Goal: Information Seeking & Learning: Check status

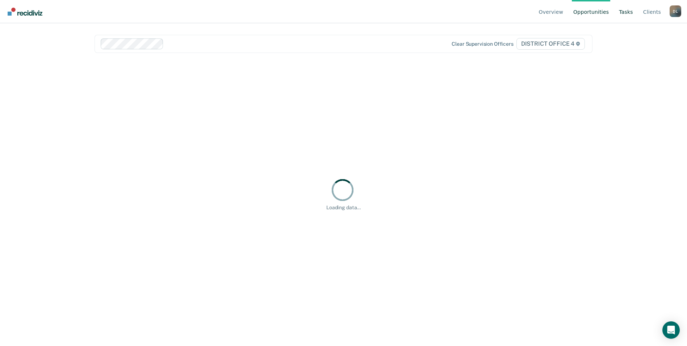
click at [633, 12] on link "Tasks" at bounding box center [626, 11] width 17 height 23
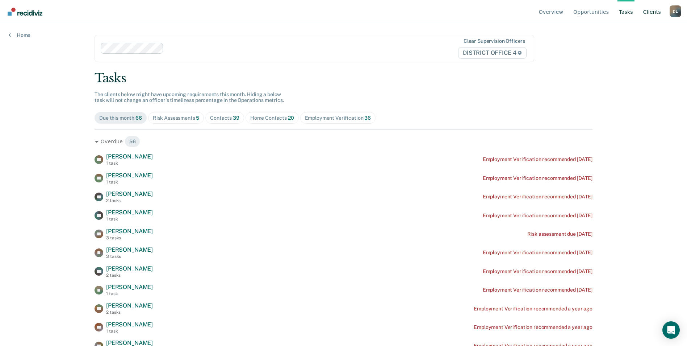
click at [655, 12] on link "Client s" at bounding box center [652, 11] width 21 height 23
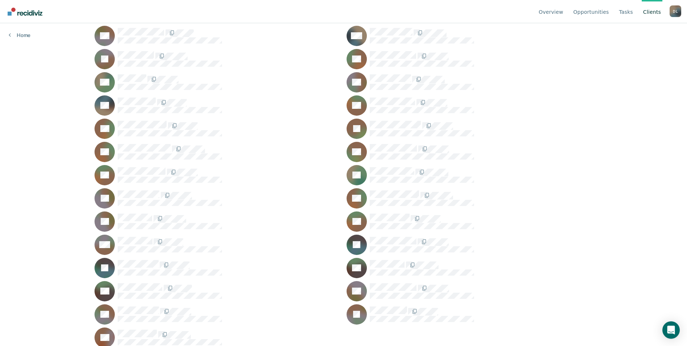
scroll to position [1175, 0]
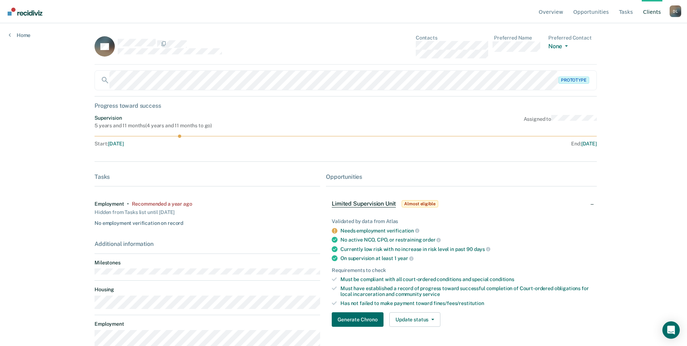
scroll to position [18, 0]
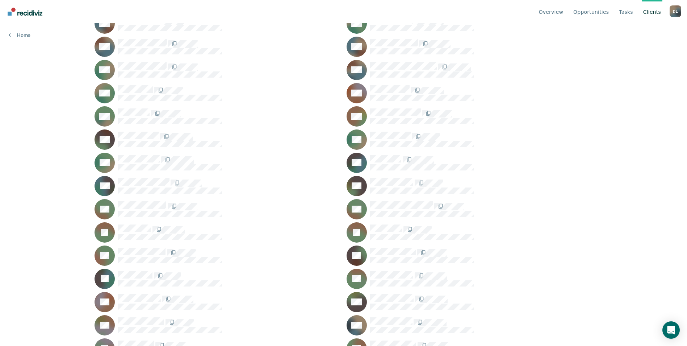
scroll to position [849, 0]
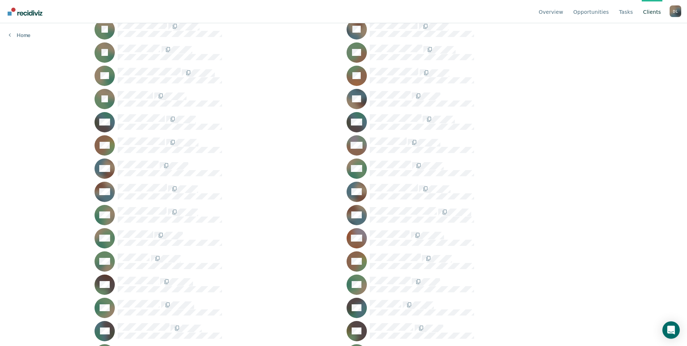
scroll to position [704, 0]
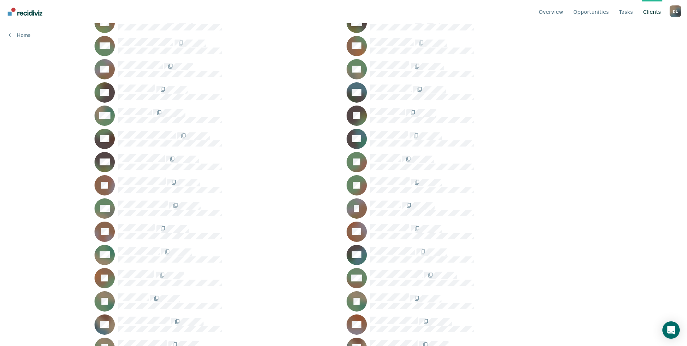
scroll to position [414, 0]
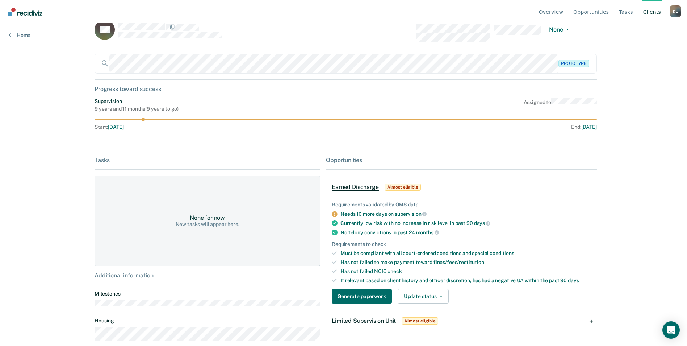
scroll to position [26, 0]
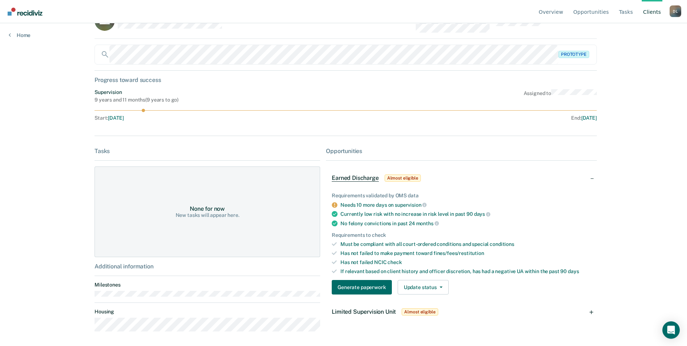
click at [428, 311] on span "Almost eligible" at bounding box center [420, 311] width 36 height 7
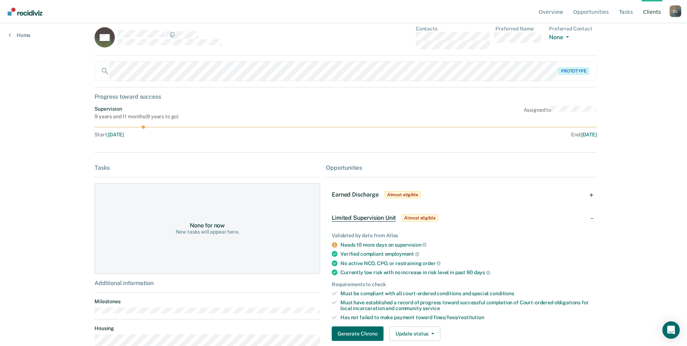
scroll to position [0, 0]
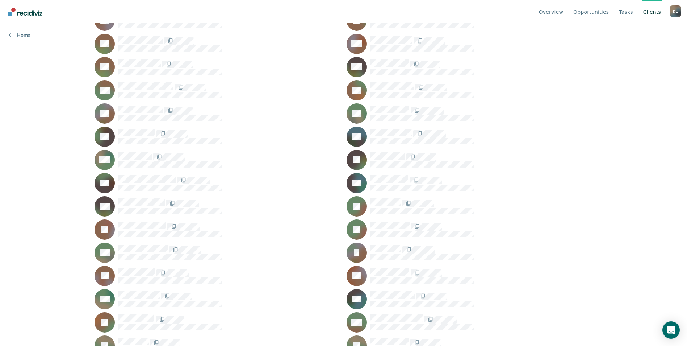
scroll to position [342, 0]
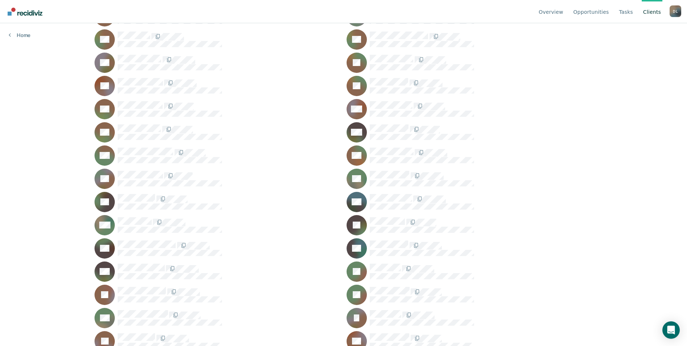
scroll to position [197, 0]
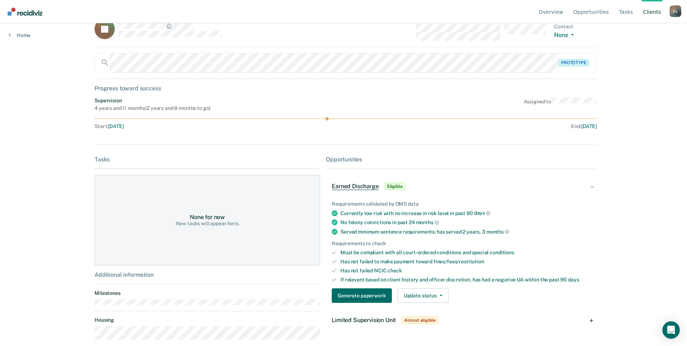
scroll to position [26, 0]
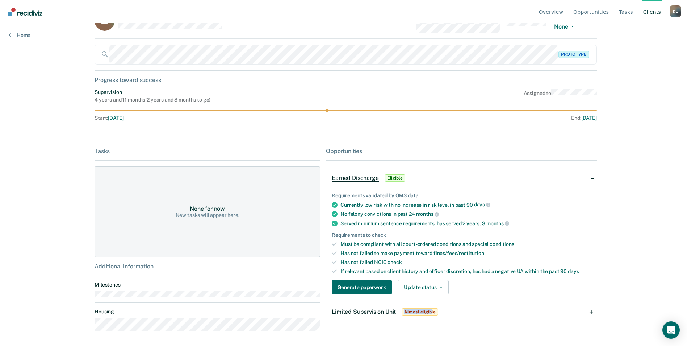
click at [430, 308] on span "Almost eligible" at bounding box center [420, 311] width 36 height 7
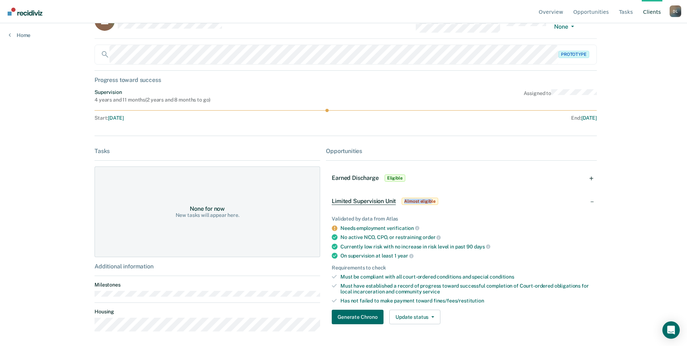
scroll to position [27, 0]
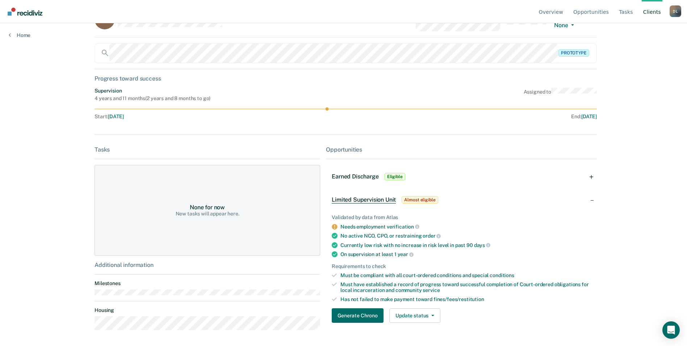
click at [115, 99] on div "4 years and 11 months ( 2 years and 8 months to go )" at bounding box center [153, 98] width 116 height 6
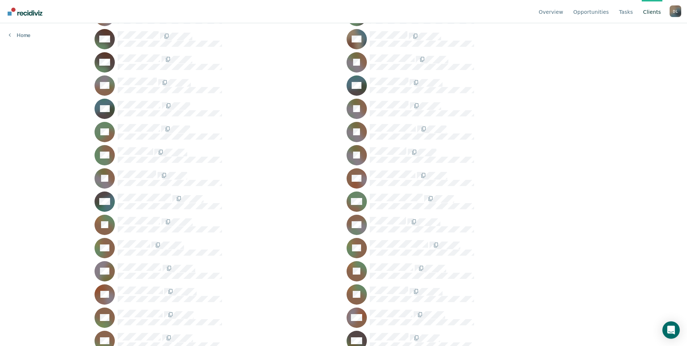
scroll to position [88, 0]
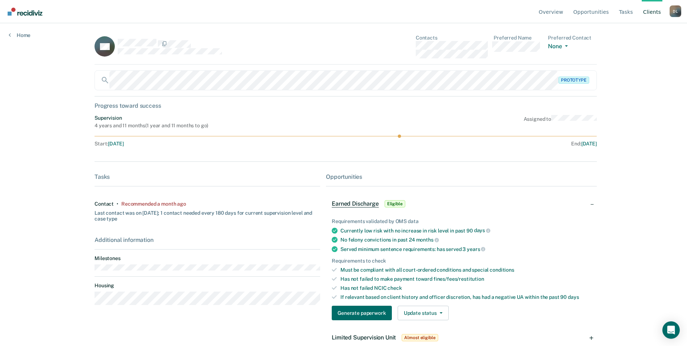
scroll to position [12, 0]
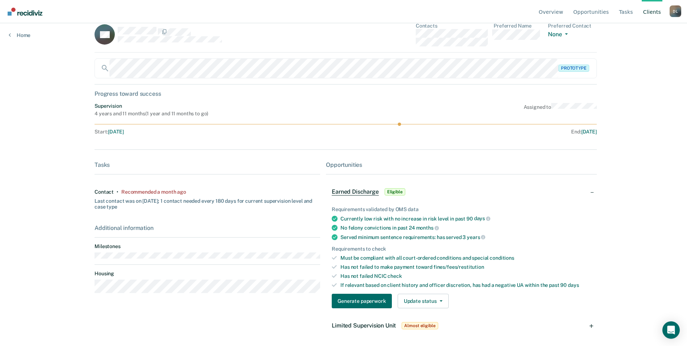
click at [419, 325] on span "Almost eligible" at bounding box center [420, 325] width 36 height 7
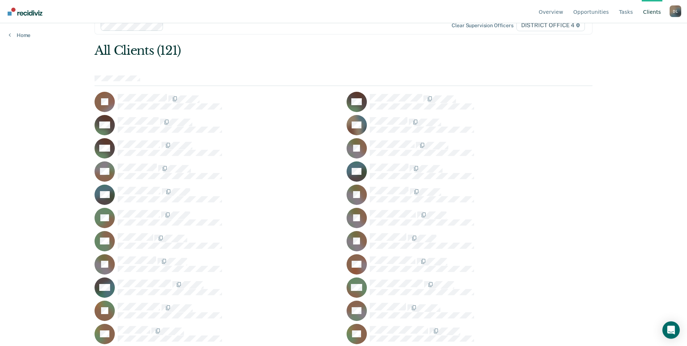
scroll to position [16, 0]
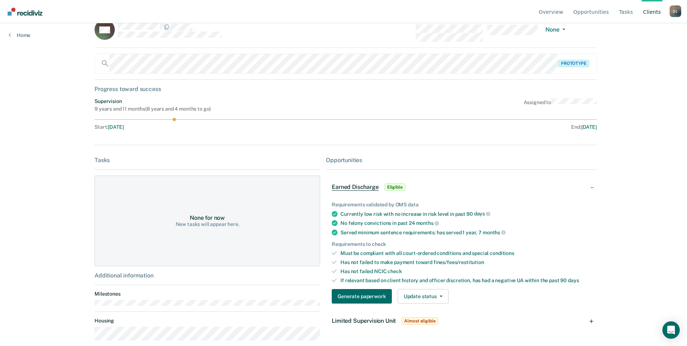
scroll to position [26, 0]
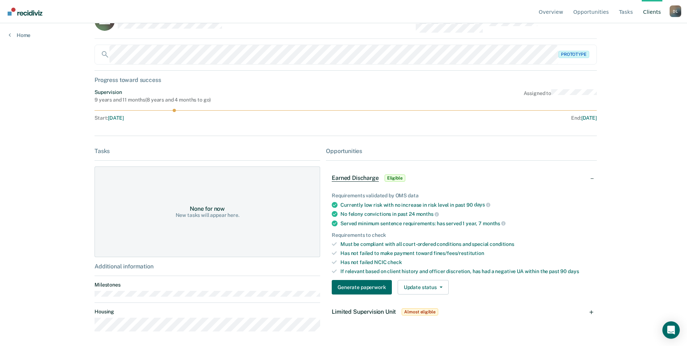
click at [428, 312] on span "Almost eligible" at bounding box center [420, 311] width 36 height 7
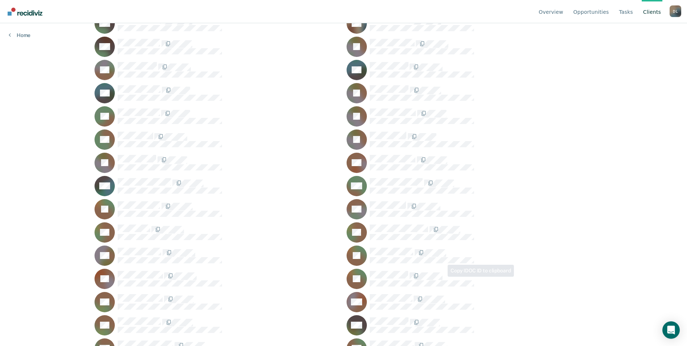
scroll to position [124, 0]
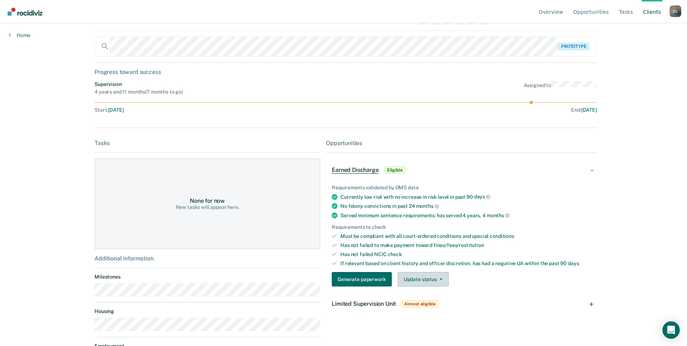
scroll to position [74, 0]
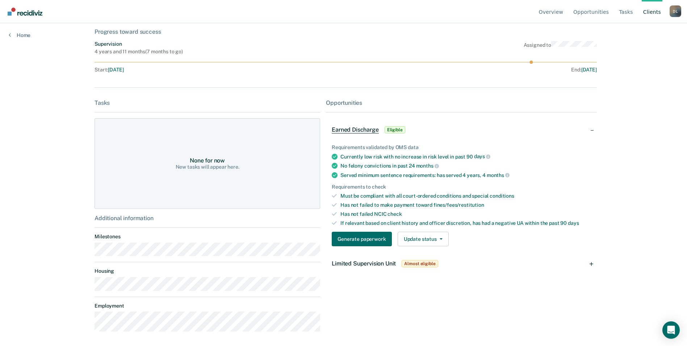
click at [413, 267] on span "Almost eligible" at bounding box center [420, 263] width 36 height 7
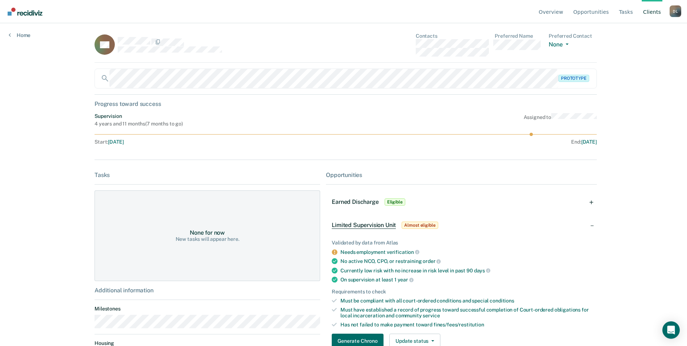
scroll to position [0, 0]
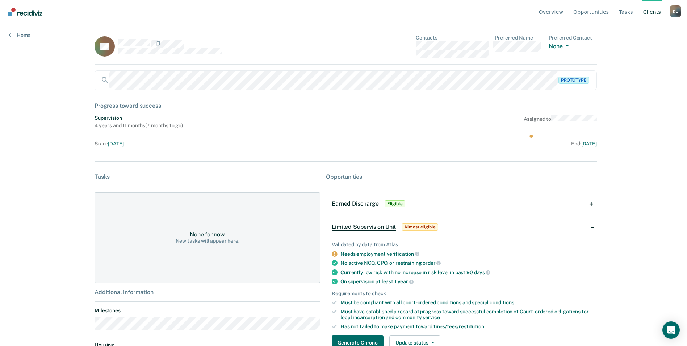
scroll to position [124, 0]
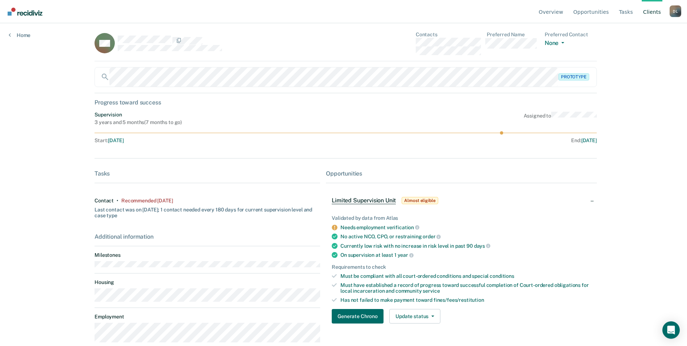
scroll to position [14, 0]
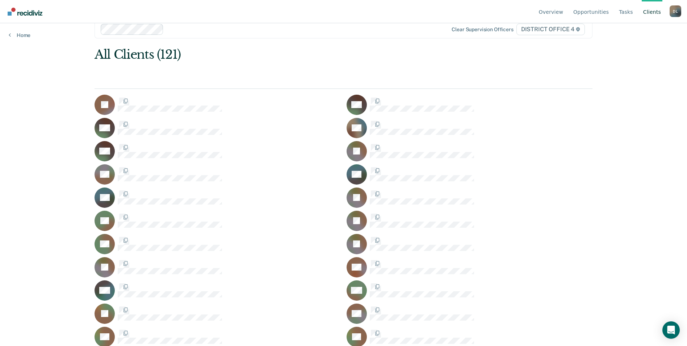
scroll to position [124, 0]
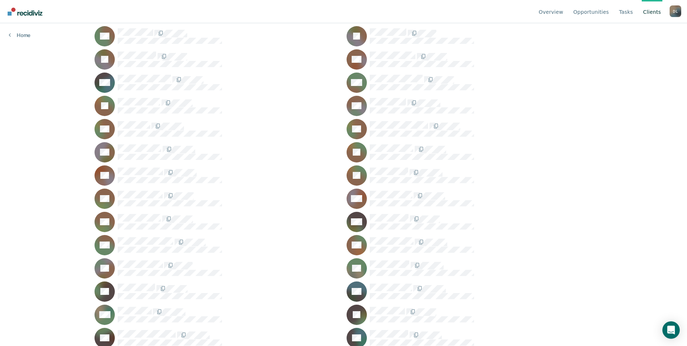
scroll to position [233, 0]
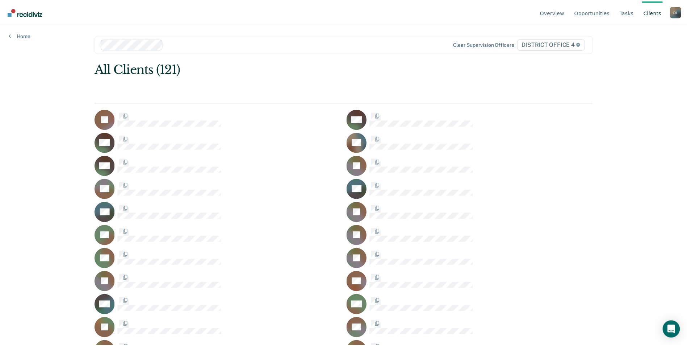
scroll to position [233, 0]
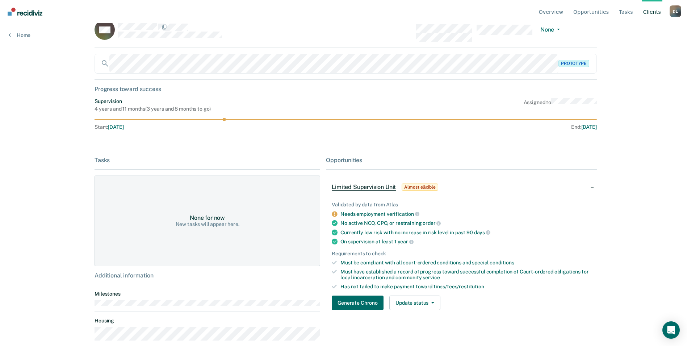
scroll to position [26, 0]
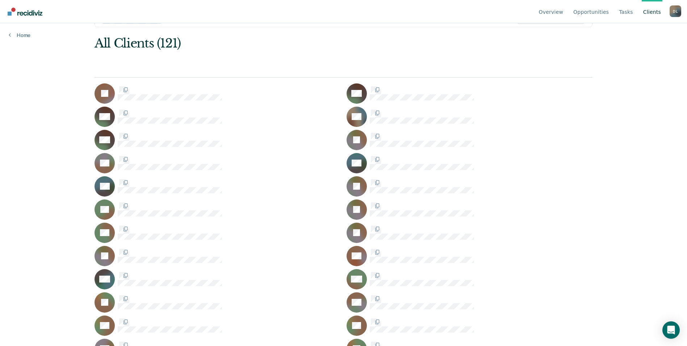
scroll to position [233, 0]
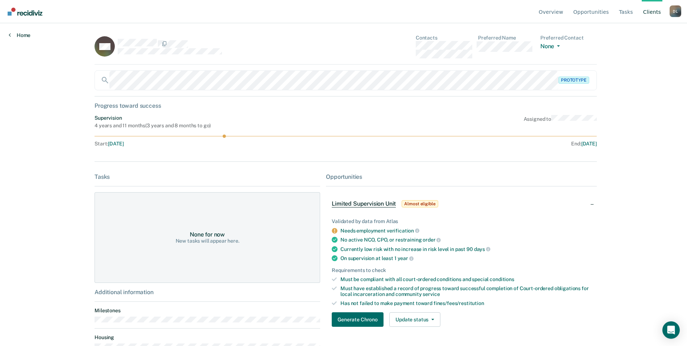
click at [9, 34] on icon at bounding box center [10, 35] width 2 height 6
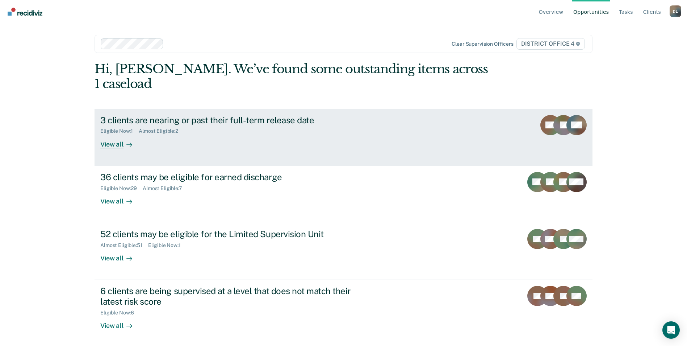
scroll to position [44, 0]
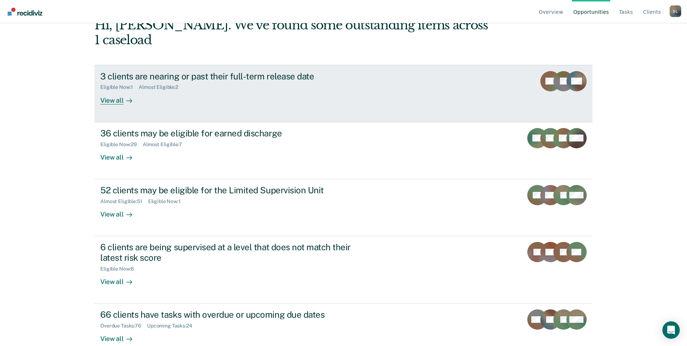
click at [104, 90] on link "3 clients are nearing or past their full-term release date Eligible Now : 1 Alm…" at bounding box center [344, 93] width 498 height 57
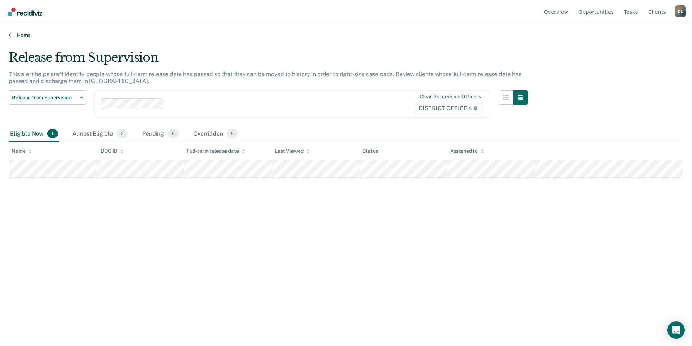
click at [18, 37] on link "Home" at bounding box center [346, 35] width 675 height 7
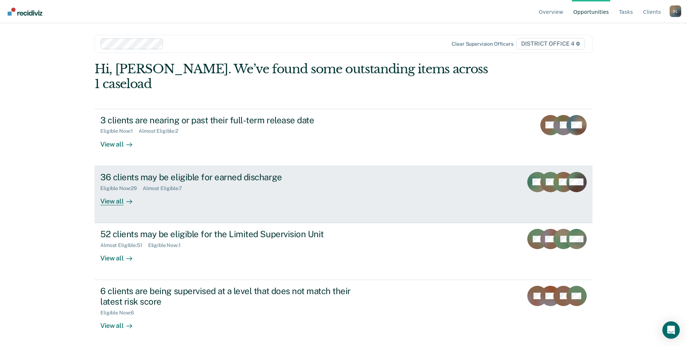
click at [219, 183] on div "36 clients may be eligible for earned discharge Eligible Now : 29 Almost Eligib…" at bounding box center [236, 188] width 272 height 33
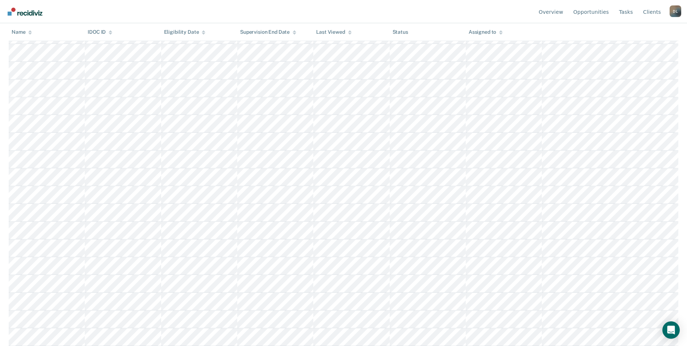
scroll to position [36, 0]
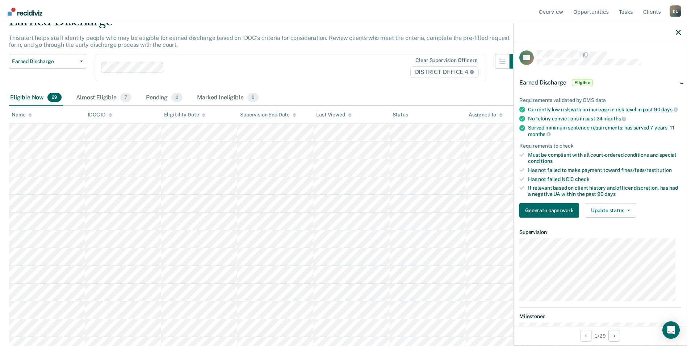
click at [326, 87] on div "Earned Discharge Release from Supervision Earned Discharge Limited Supervision …" at bounding box center [266, 72] width 515 height 36
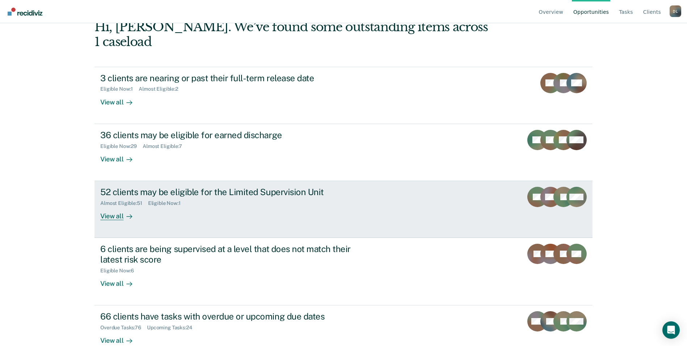
scroll to position [44, 0]
